Goal: Transaction & Acquisition: Purchase product/service

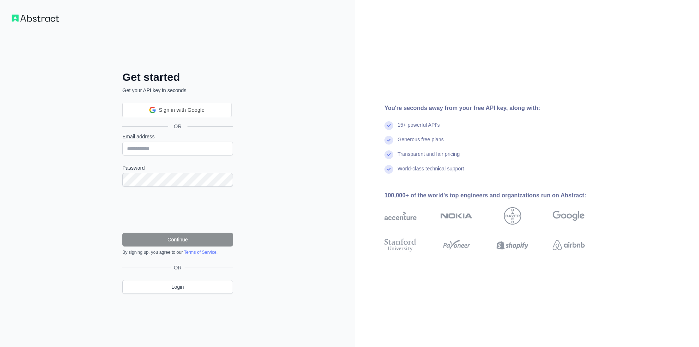
click at [165, 117] on div "Sign in with Google Sign in with Google. Opens in new tab" at bounding box center [177, 110] width 100 height 14
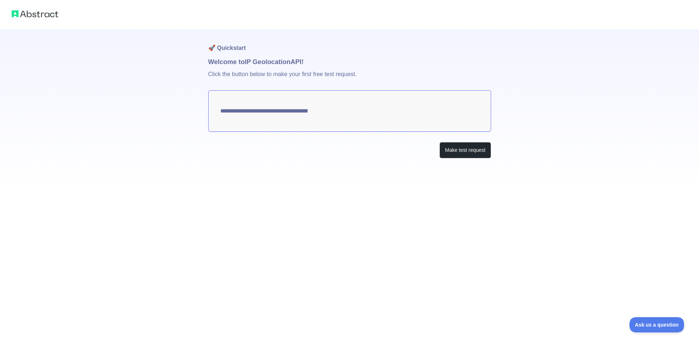
type textarea "**********"
click at [450, 151] on button "Make test request" at bounding box center [464, 150] width 51 height 16
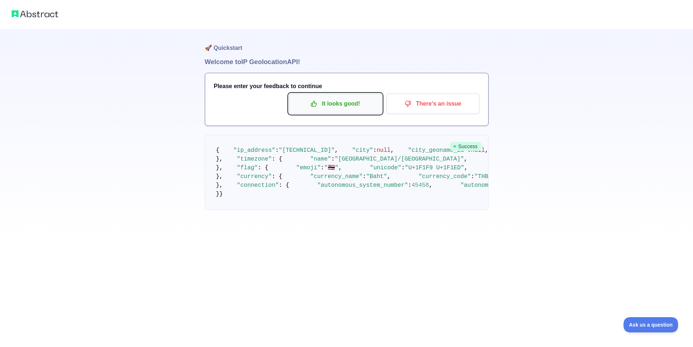
click at [323, 107] on p "It looks good!" at bounding box center [335, 104] width 82 height 12
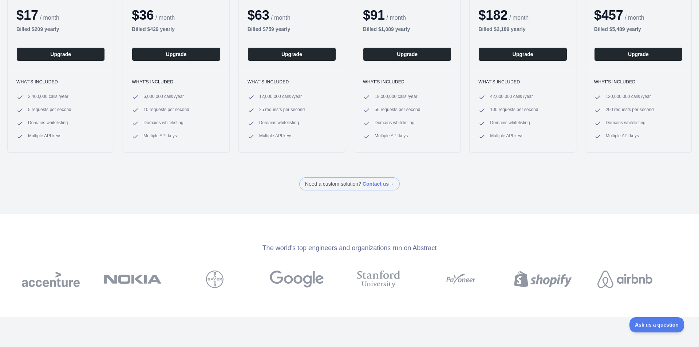
scroll to position [255, 0]
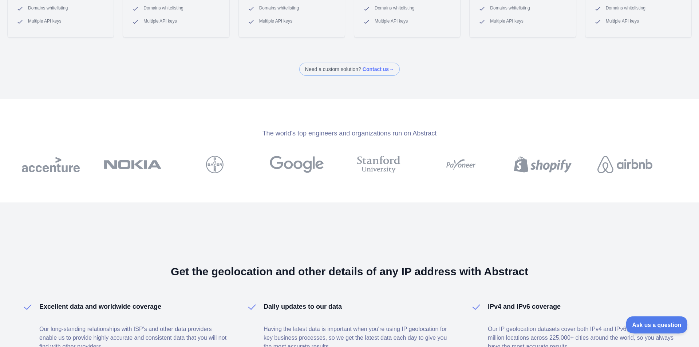
click at [660, 326] on button "Ask us a question" at bounding box center [652, 323] width 55 height 15
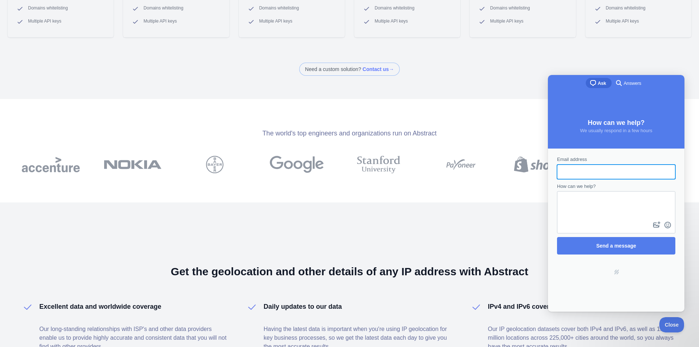
scroll to position [0, 0]
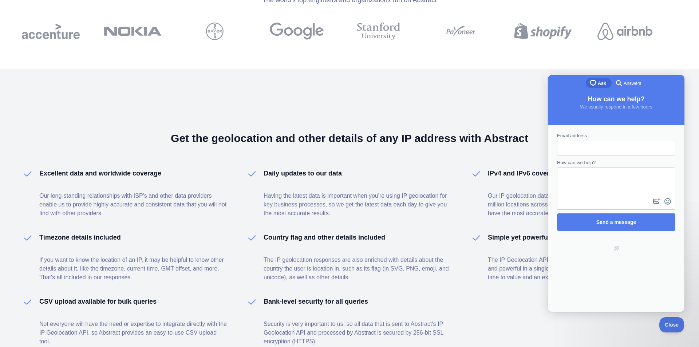
scroll to position [450, 0]
